Goal: Task Accomplishment & Management: Use online tool/utility

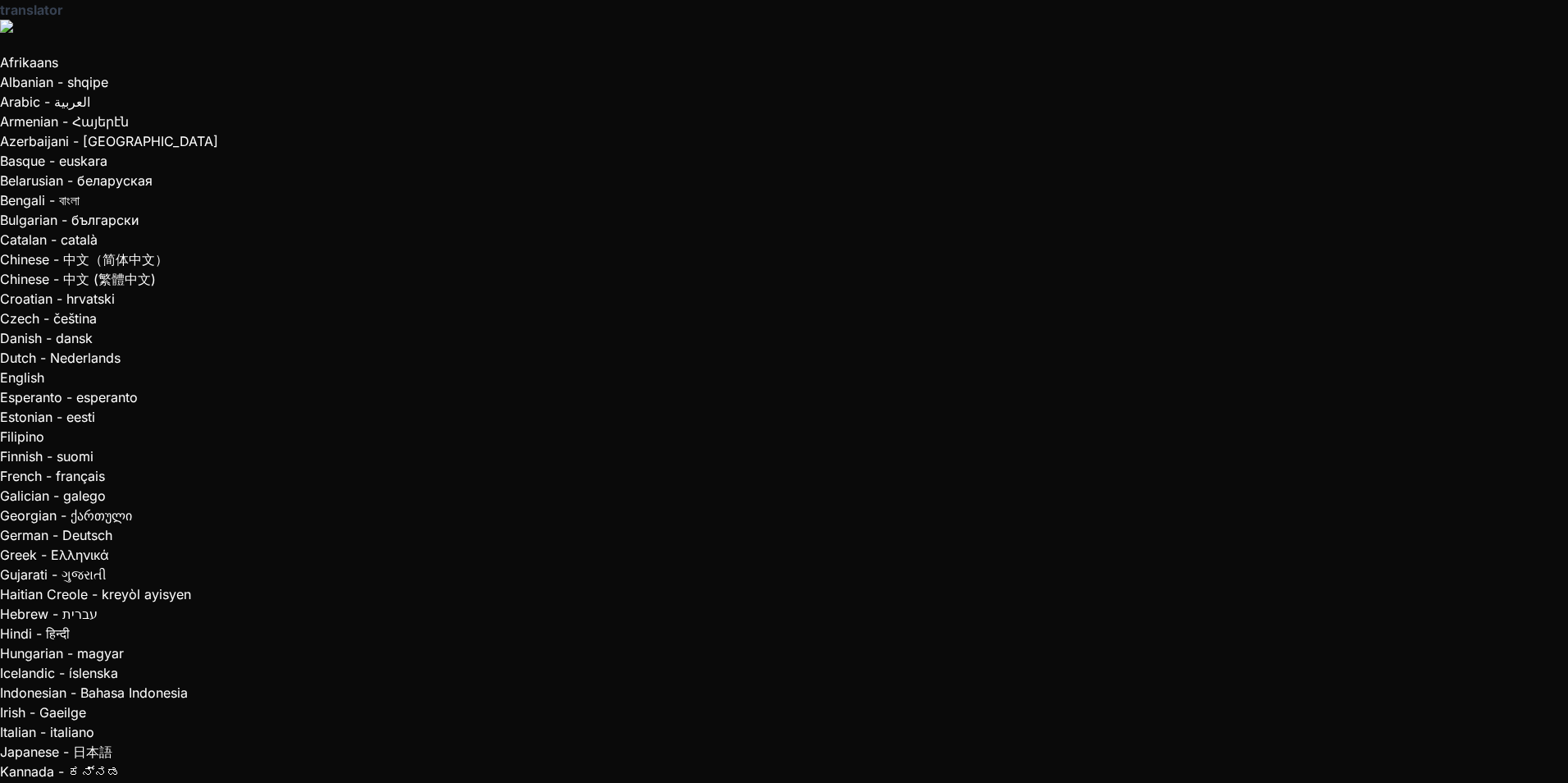
type textarea "x"
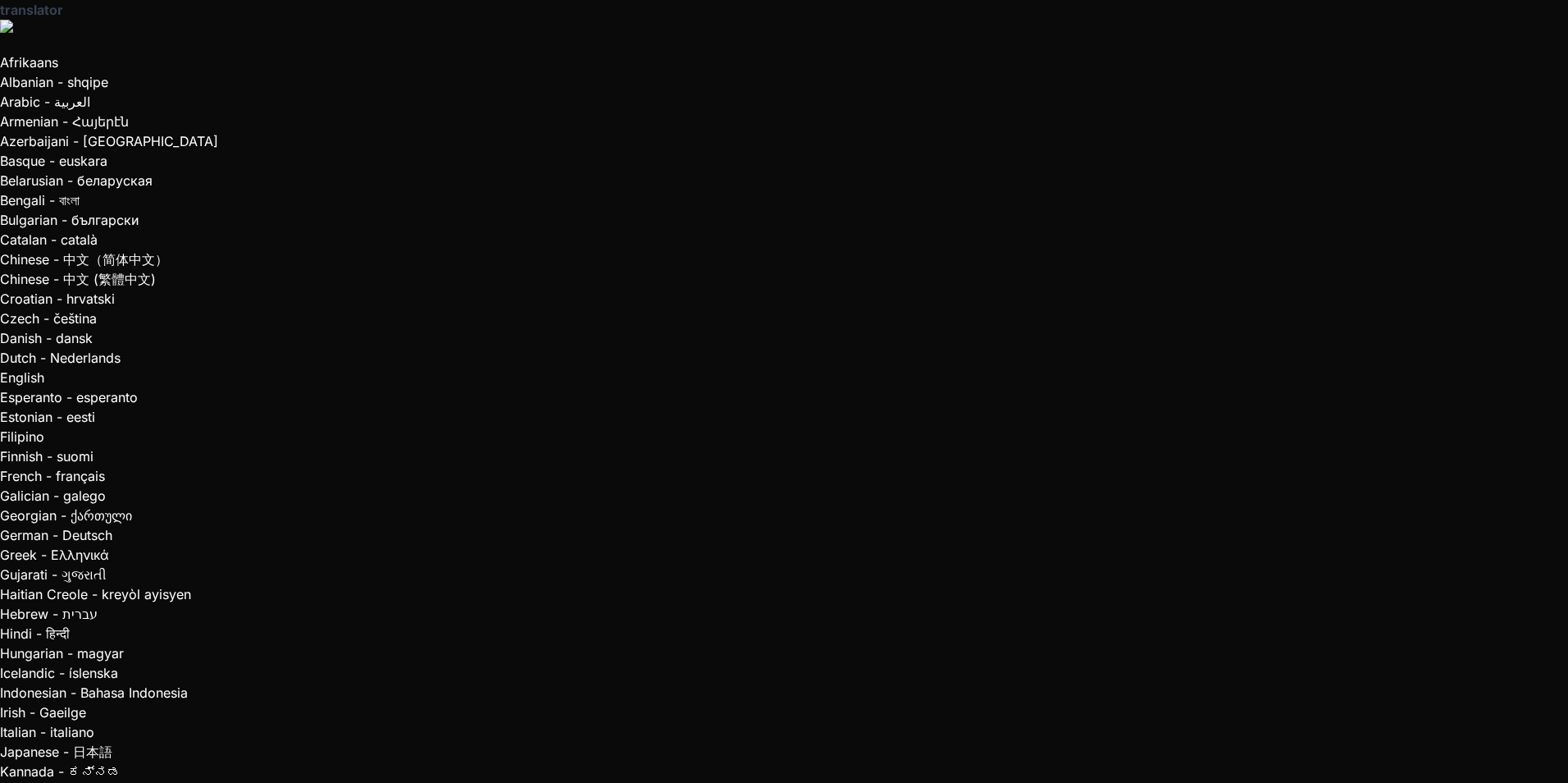
paste textarea "Create a modern landing page with HTML, CSS, and JavaScript featuring smooth sc…"
type textarea "Create a modern landing page with HTML, CSS, and JavaScript featuring smooth sc…"
type textarea "x"
type textarea "Create a modern landing page with HTML, CSS, and JavaScript featuring smooth sc…"
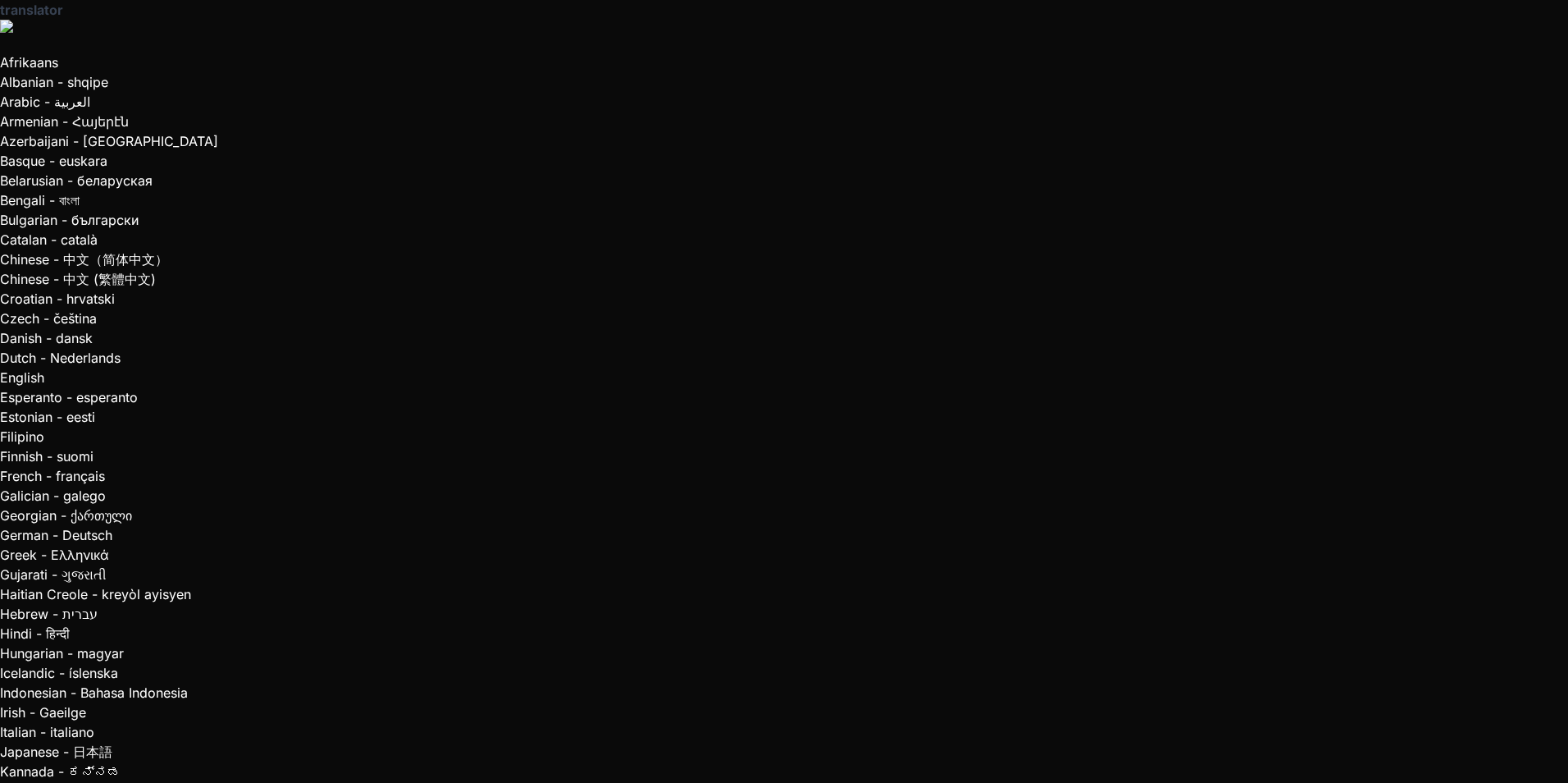
drag, startPoint x: 131, startPoint y: 626, endPoint x: 139, endPoint y: 676, distance: 50.6
drag, startPoint x: 139, startPoint y: 676, endPoint x: 142, endPoint y: 692, distance: 16.3
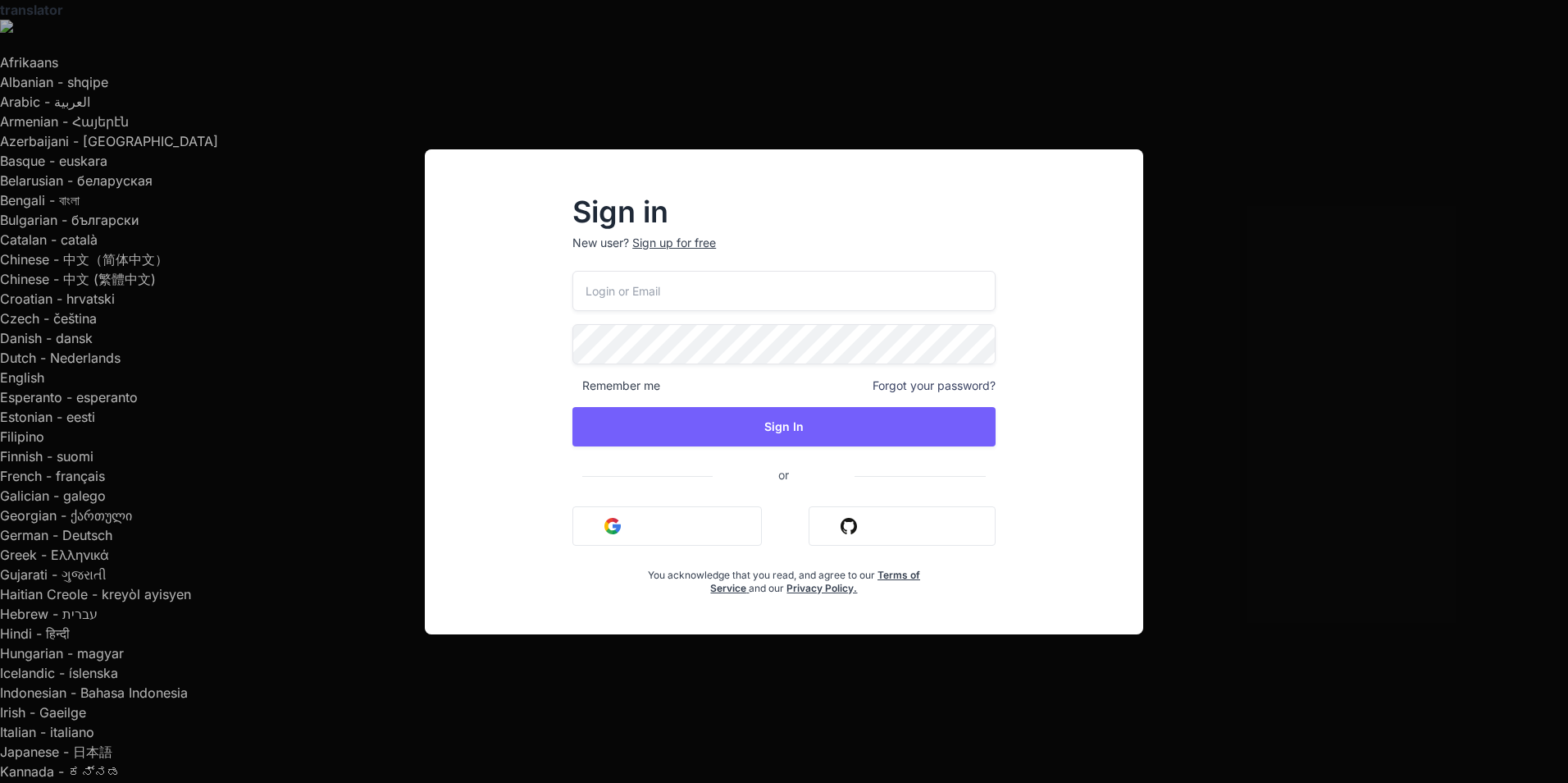
click at [236, 709] on div "Sign in New user? Sign up for free Remember me Forgot your password? Sign In or…" at bounding box center [784, 392] width 1568 height 783
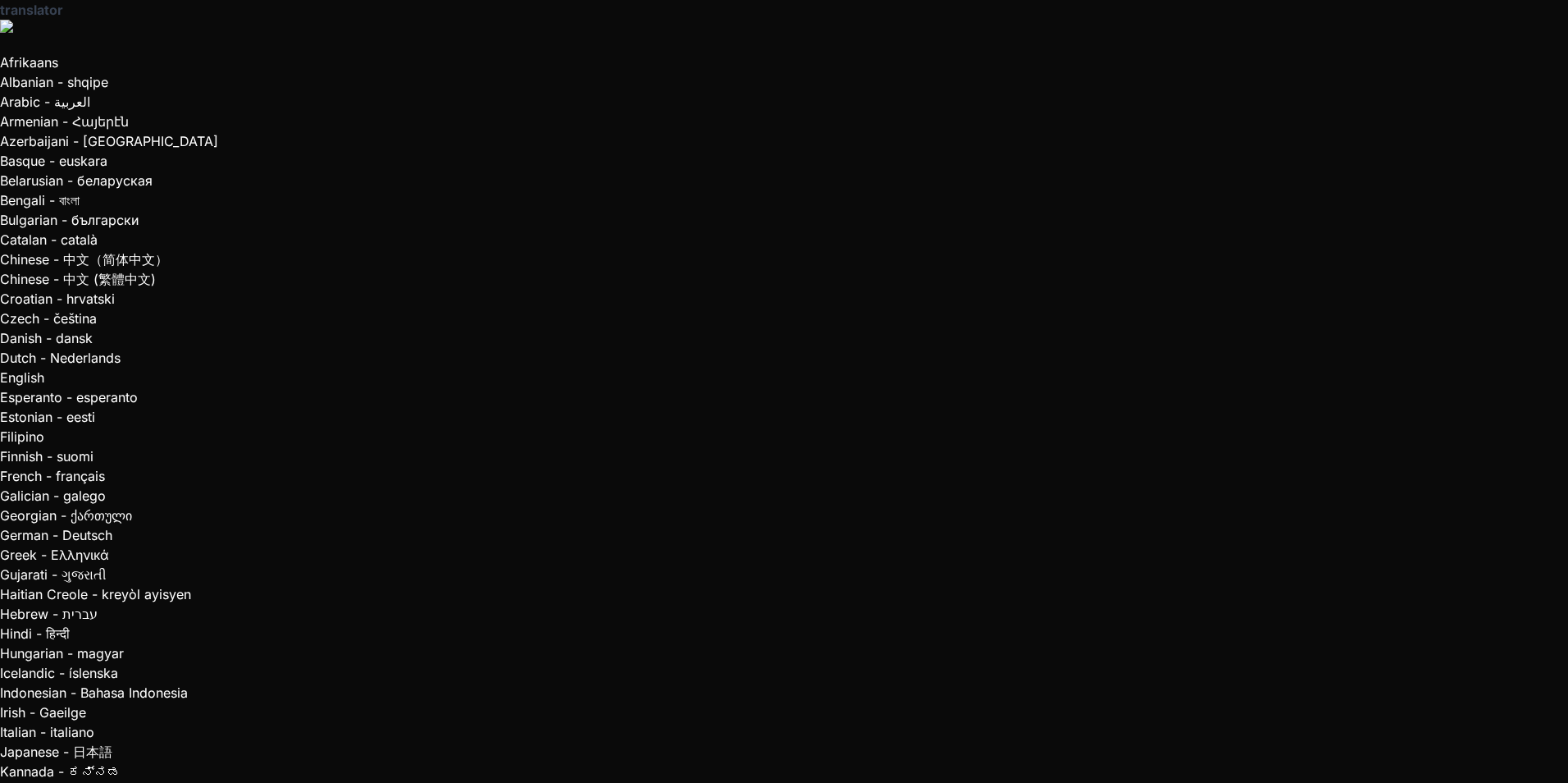
type textarea "x"
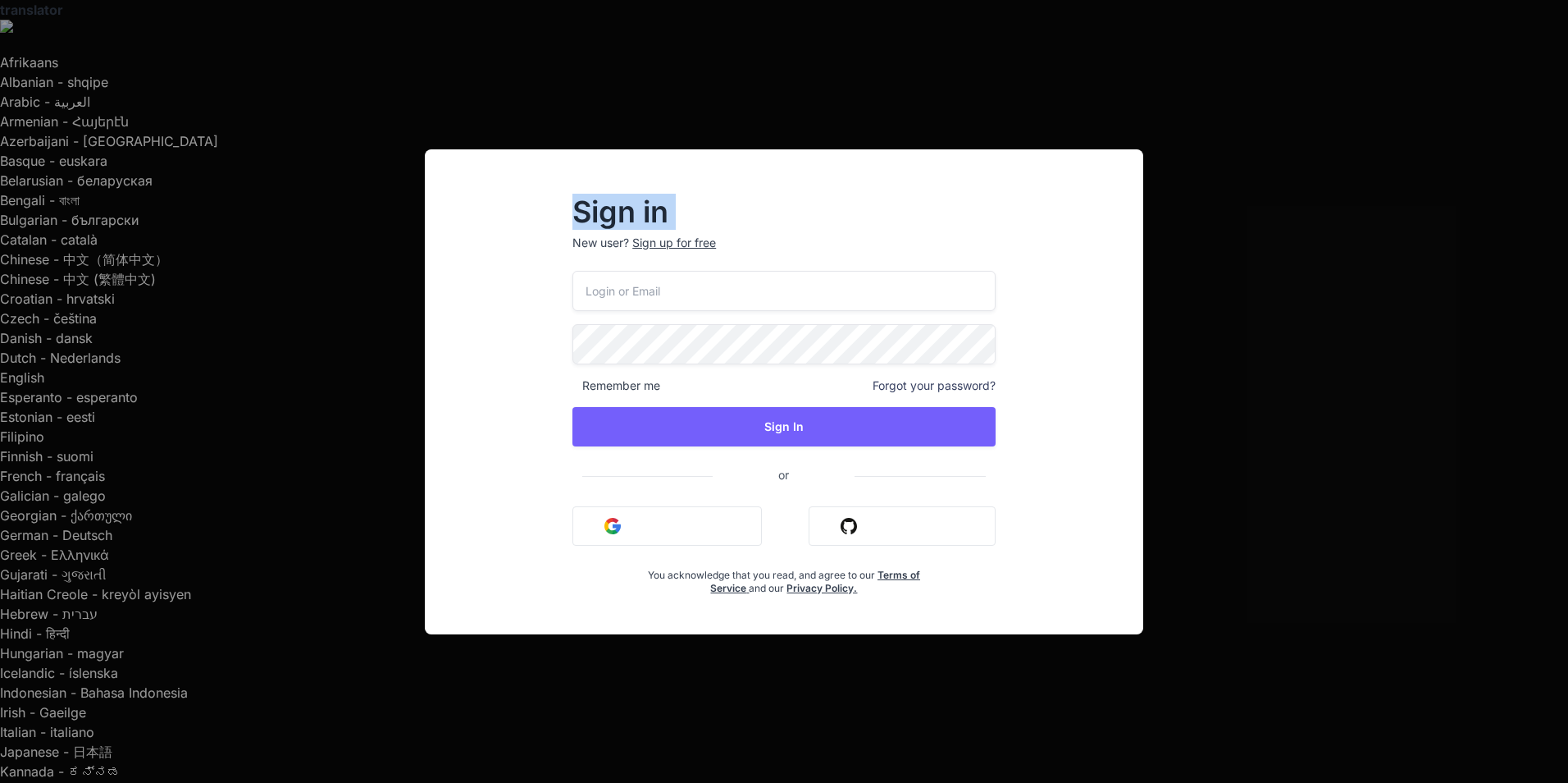
click at [28, 225] on div "Sign in New user? Sign up for free Remember me Forgot your password? Sign In or…" at bounding box center [784, 392] width 1568 height 783
